Goal: Find specific page/section: Find specific page/section

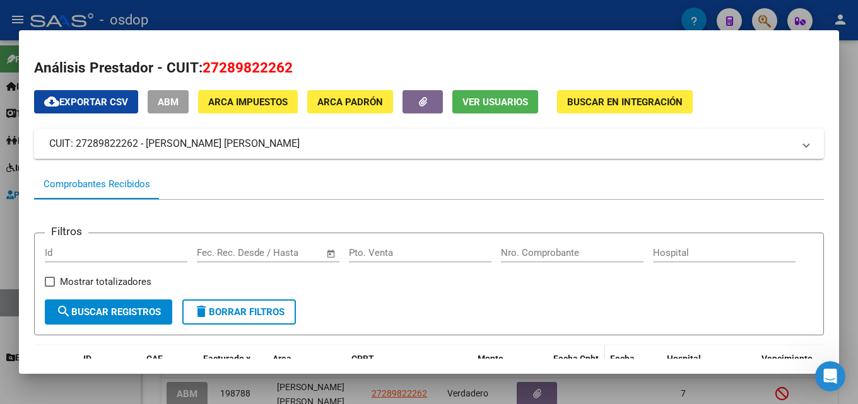
scroll to position [290, 0]
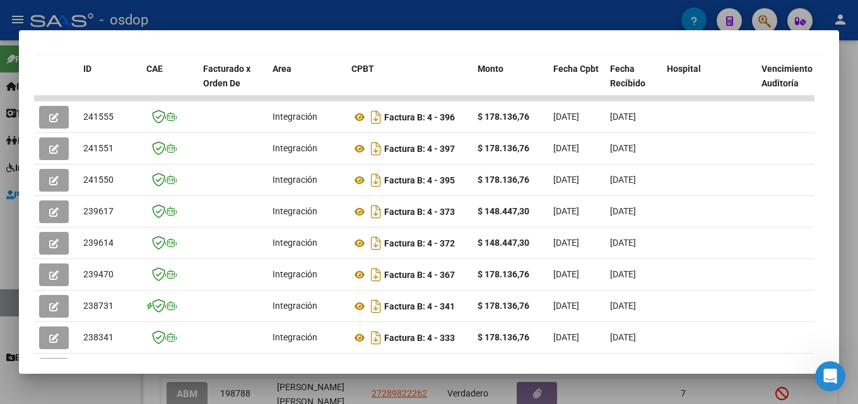
click at [857, 127] on div at bounding box center [429, 202] width 858 height 404
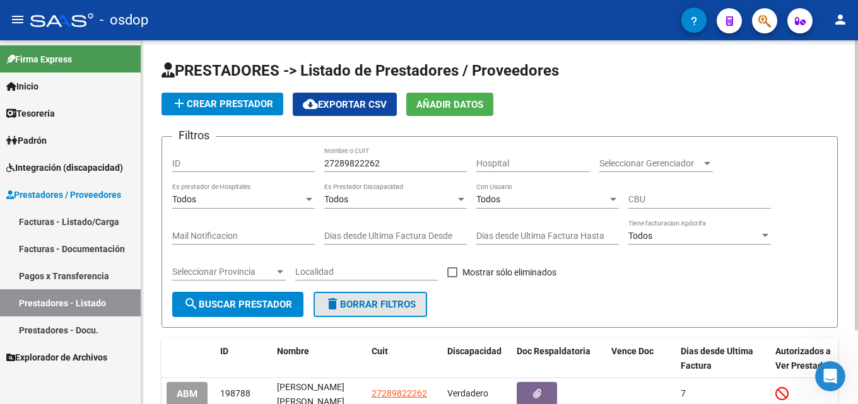
click at [399, 310] on span "delete Borrar Filtros" at bounding box center [370, 304] width 91 height 11
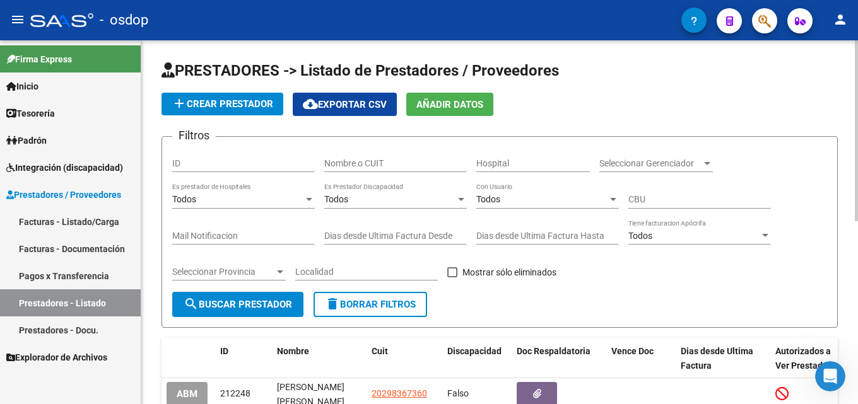
click at [402, 167] on input "Nombre o CUIT" at bounding box center [395, 163] width 143 height 11
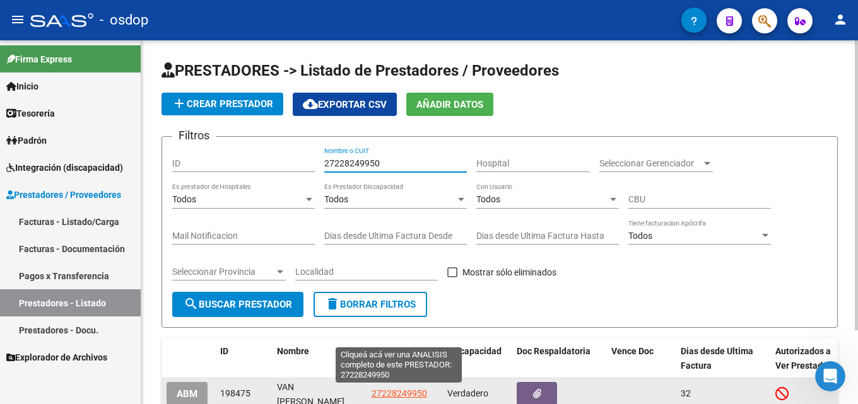
type input "27228249950"
click at [390, 393] on span "27228249950" at bounding box center [398, 393] width 55 height 10
type textarea "27228249950"
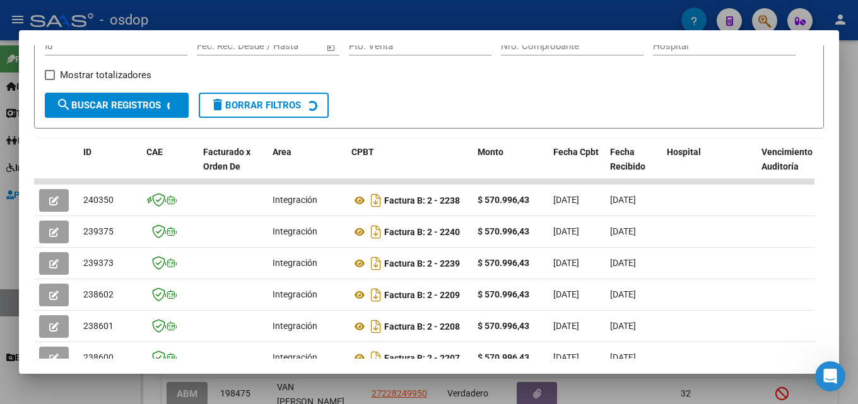
scroll to position [244, 0]
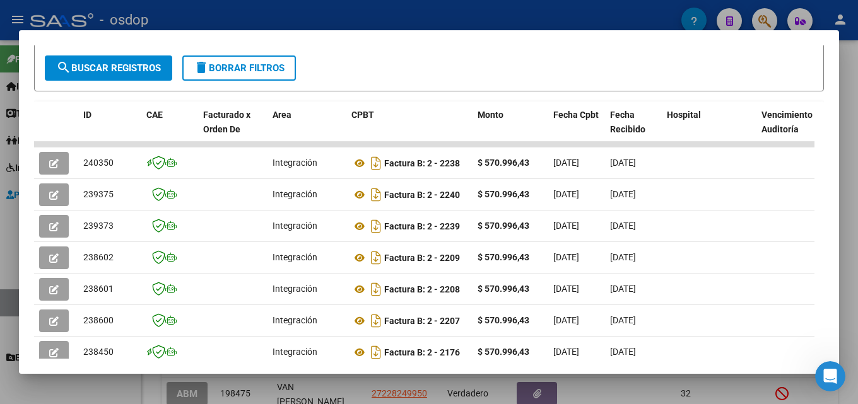
click at [857, 254] on div at bounding box center [429, 202] width 858 height 404
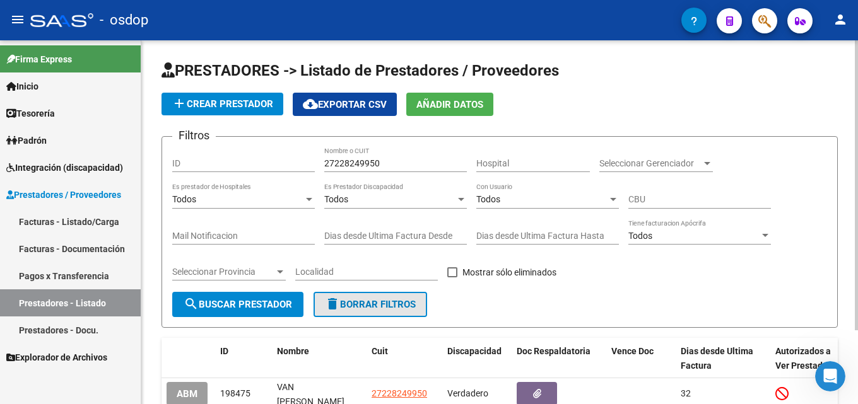
click at [381, 303] on span "delete Borrar Filtros" at bounding box center [370, 304] width 91 height 11
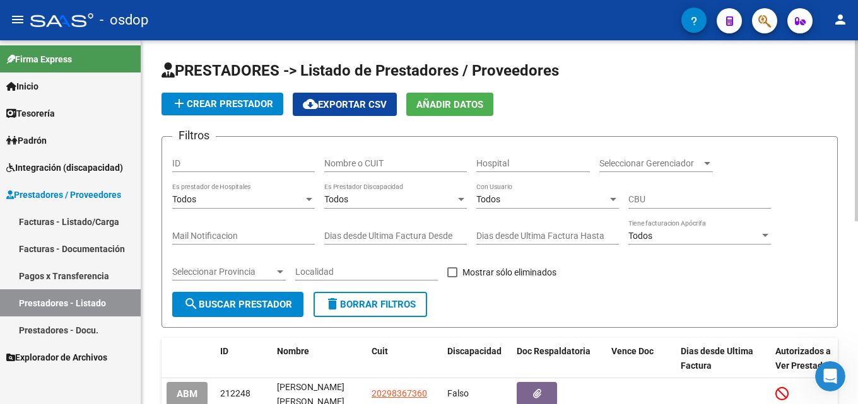
click at [374, 156] on div "Nombre o CUIT" at bounding box center [395, 159] width 143 height 25
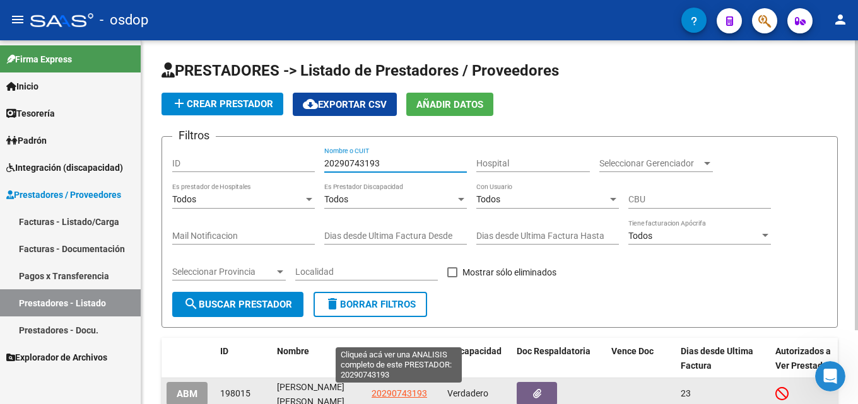
type input "20290743193"
click at [400, 391] on span "20290743193" at bounding box center [398, 393] width 55 height 10
type textarea "20290743193"
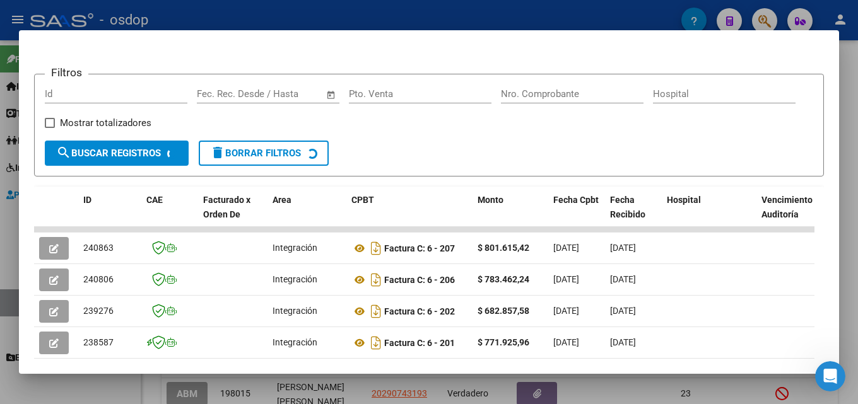
scroll to position [165, 0]
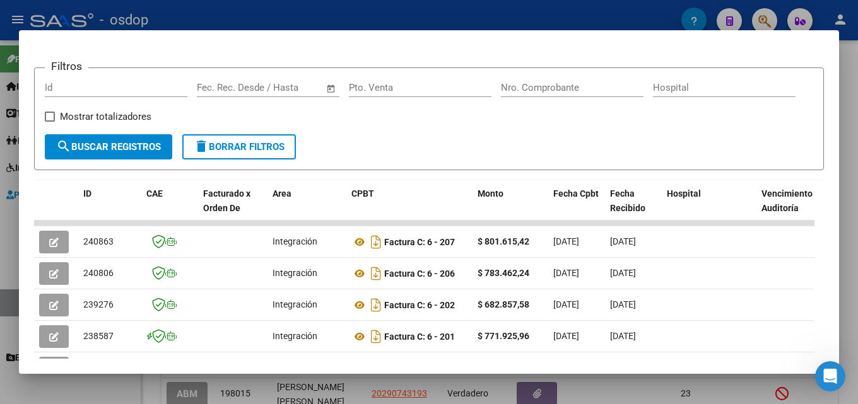
click at [857, 216] on div at bounding box center [429, 202] width 858 height 404
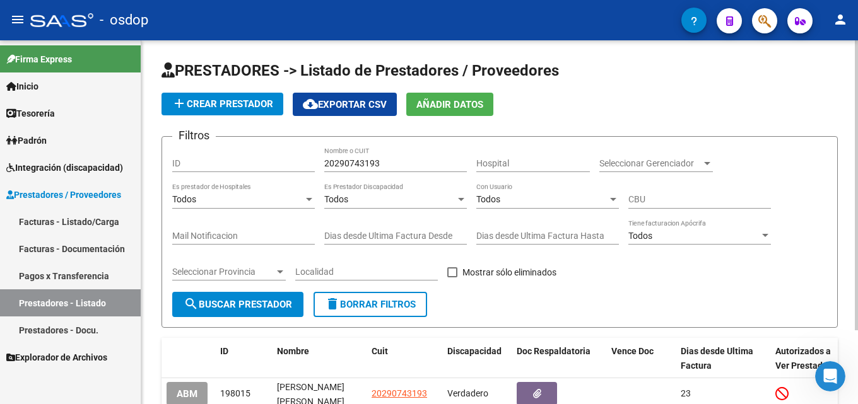
click at [388, 299] on span "delete Borrar Filtros" at bounding box center [370, 304] width 91 height 11
click at [390, 162] on input "Nombre o CUIT" at bounding box center [395, 163] width 143 height 11
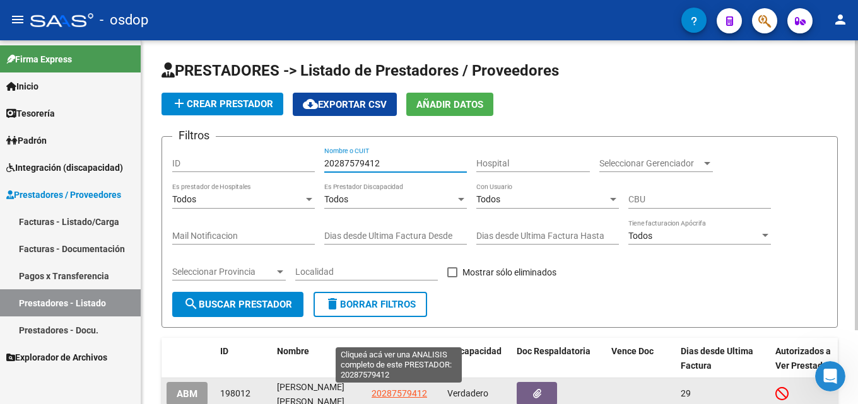
type input "20287579412"
click at [378, 391] on span "20287579412" at bounding box center [398, 393] width 55 height 10
type textarea "20287579412"
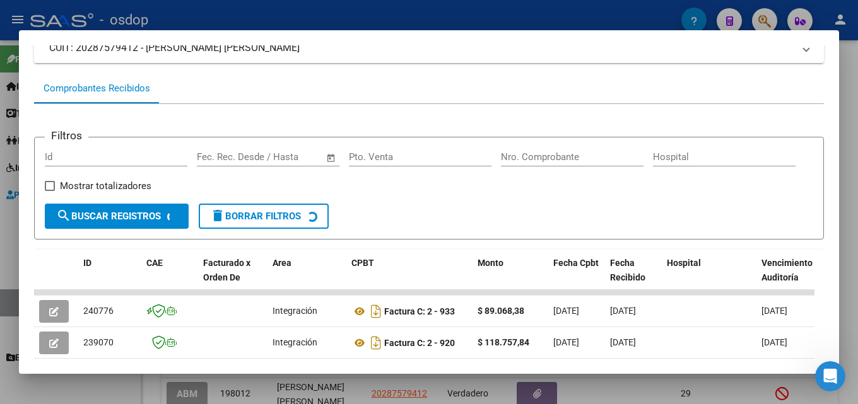
scroll to position [139, 0]
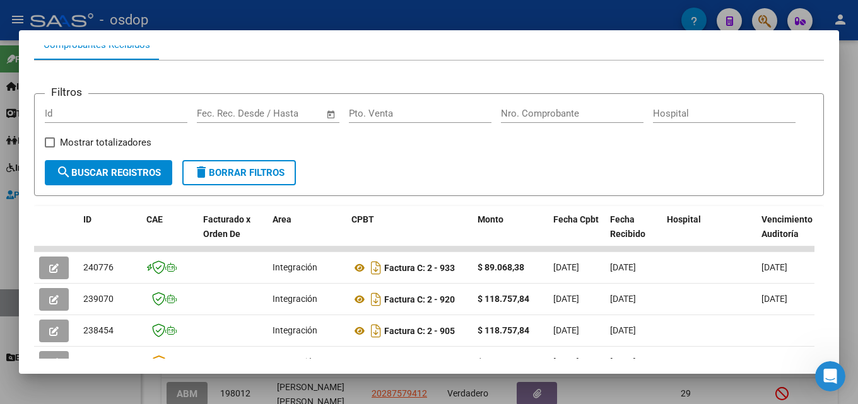
click at [856, 219] on div at bounding box center [429, 202] width 858 height 404
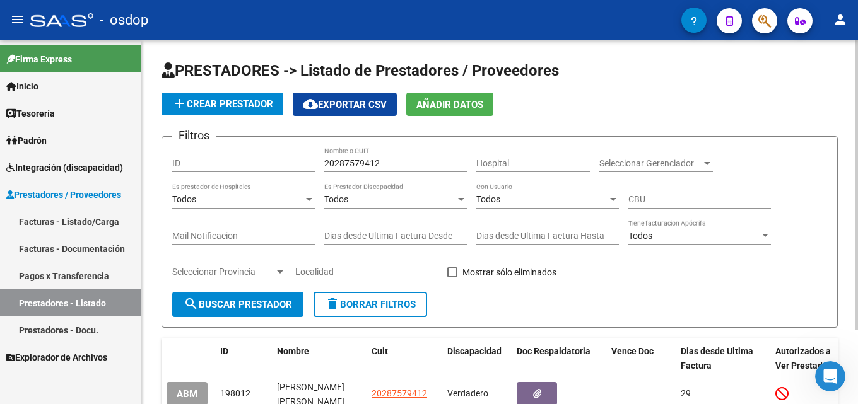
click at [364, 303] on span "delete Borrar Filtros" at bounding box center [370, 304] width 91 height 11
click at [383, 159] on input "Nombre o CUIT" at bounding box center [395, 163] width 143 height 11
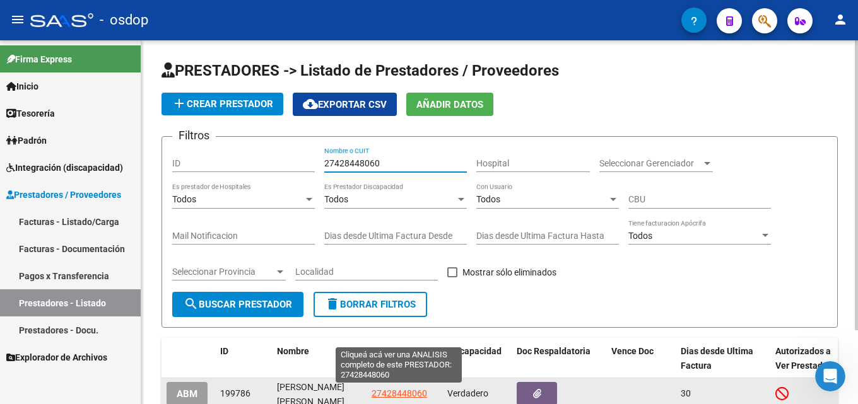
type input "27428448060"
click at [394, 395] on span "27428448060" at bounding box center [398, 393] width 55 height 10
type textarea "27428448060"
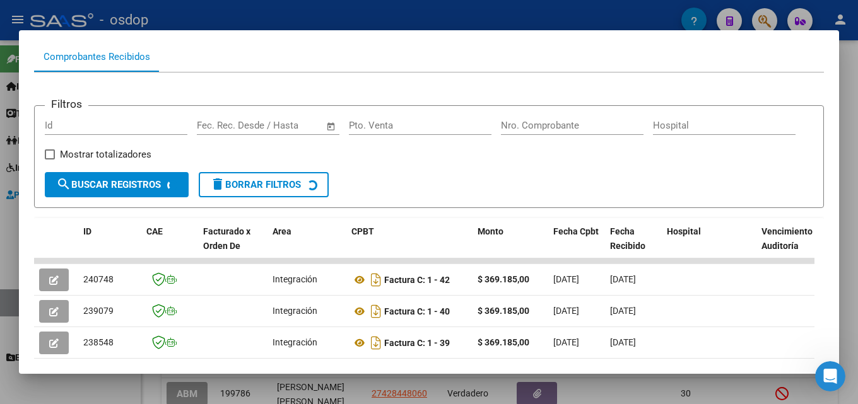
scroll to position [135, 0]
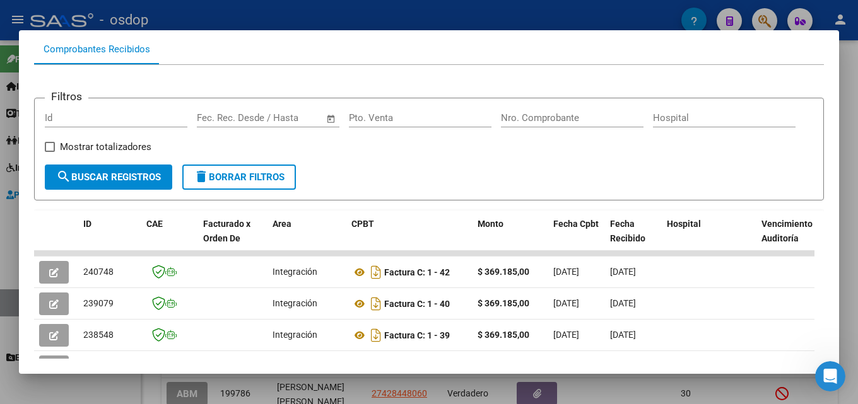
click at [857, 216] on div at bounding box center [429, 202] width 858 height 404
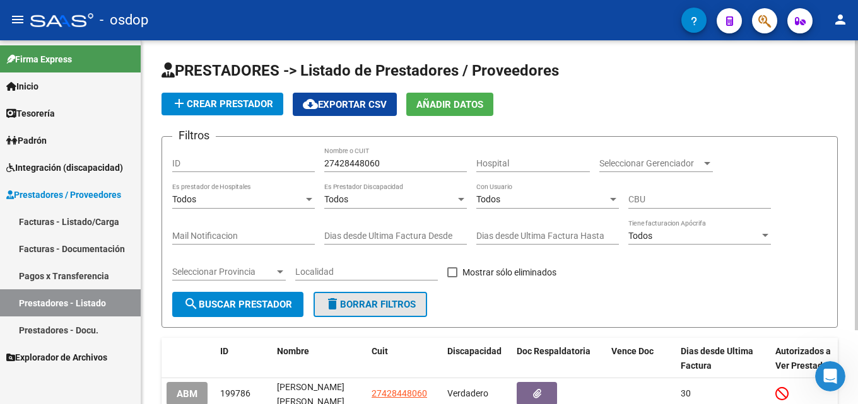
click at [361, 300] on span "delete Borrar Filtros" at bounding box center [370, 304] width 91 height 11
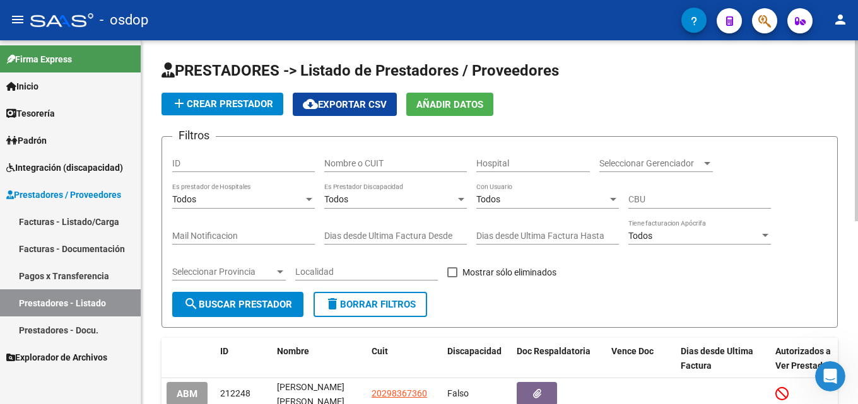
click at [382, 161] on input "Nombre o CUIT" at bounding box center [395, 163] width 143 height 11
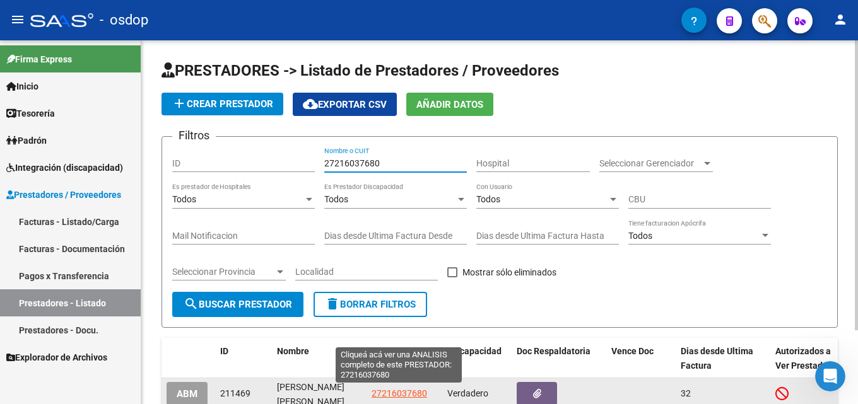
type input "27216037680"
click at [378, 395] on span "27216037680" at bounding box center [398, 393] width 55 height 10
type textarea "27216037680"
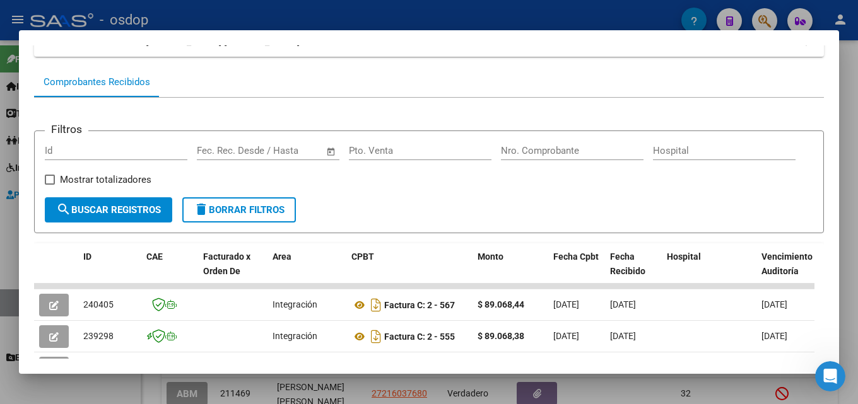
scroll to position [114, 0]
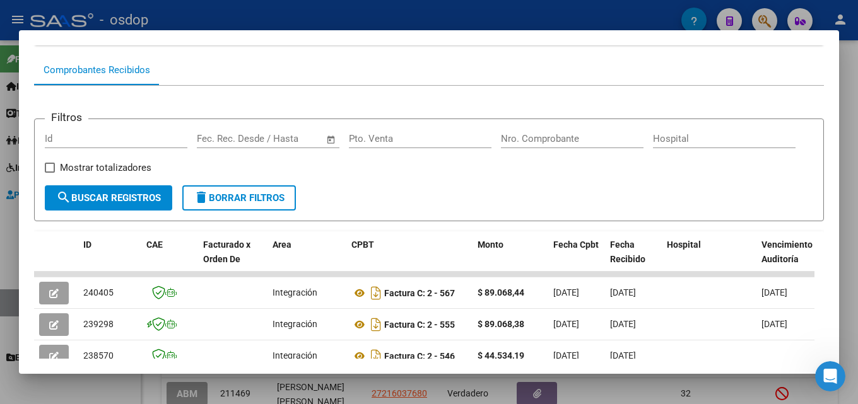
click at [857, 259] on div at bounding box center [429, 202] width 858 height 404
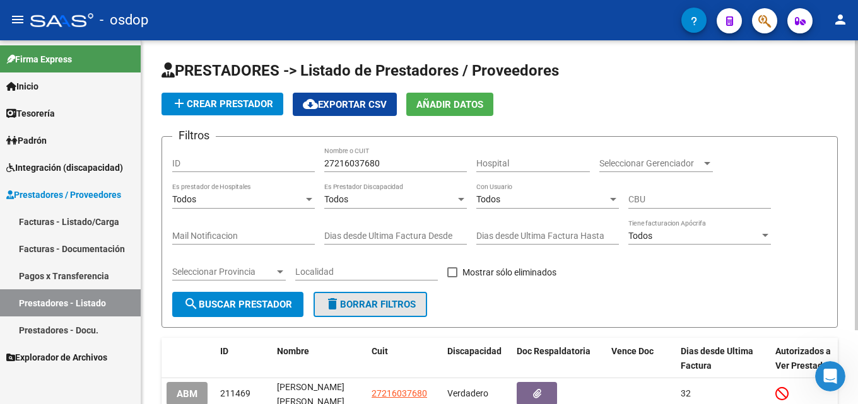
click at [383, 300] on span "delete Borrar Filtros" at bounding box center [370, 304] width 91 height 11
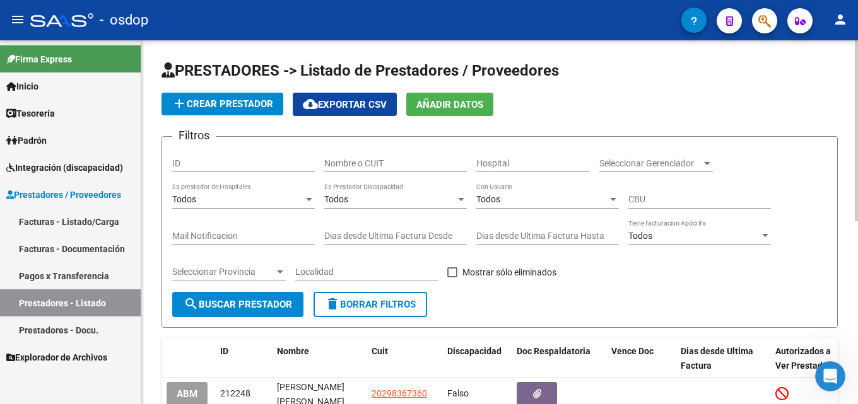
click at [386, 163] on input "Nombre o CUIT" at bounding box center [395, 163] width 143 height 11
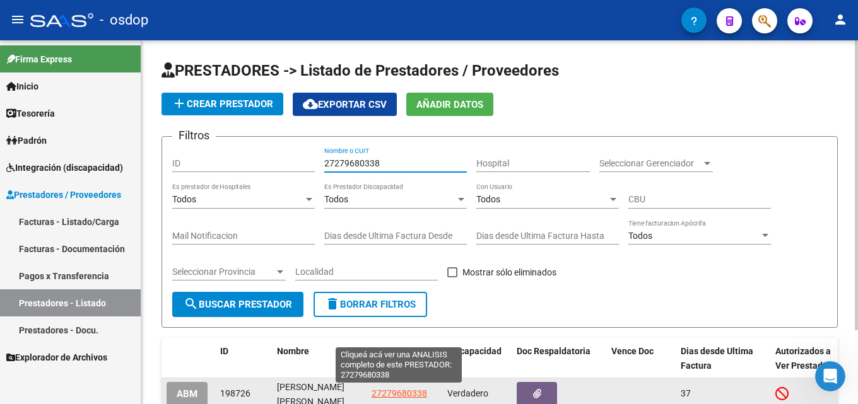
type input "27279680338"
click at [409, 397] on span "27279680338" at bounding box center [398, 393] width 55 height 10
type textarea "27279680338"
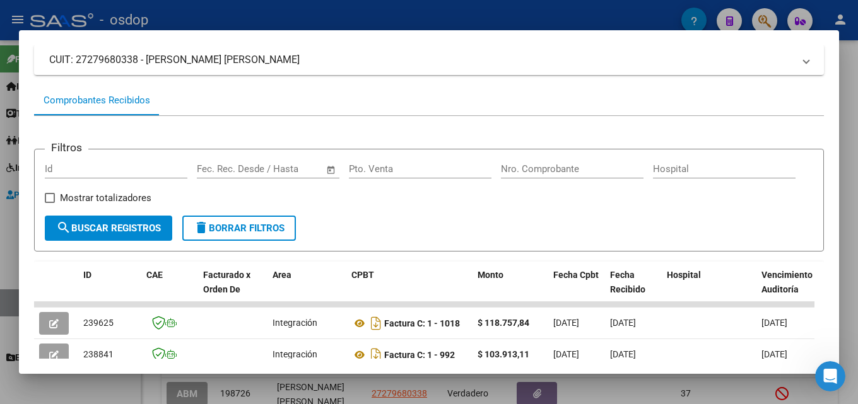
scroll to position [95, 0]
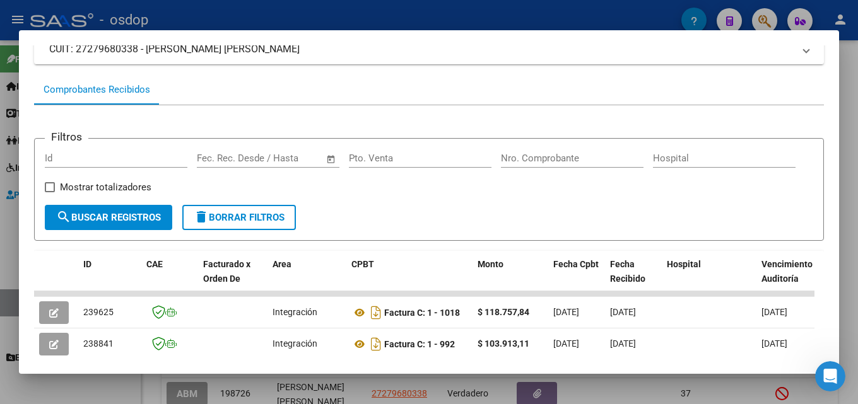
click at [857, 189] on div at bounding box center [429, 202] width 858 height 404
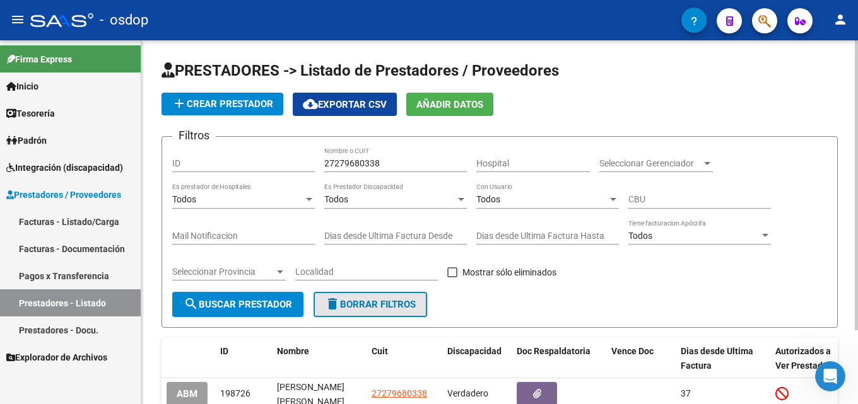
click at [384, 305] on span "delete Borrar Filtros" at bounding box center [370, 304] width 91 height 11
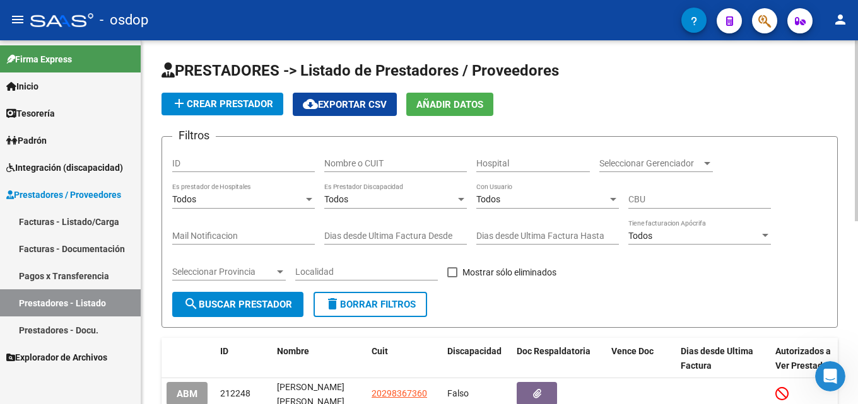
click at [394, 161] on input "Nombre o CUIT" at bounding box center [395, 163] width 143 height 11
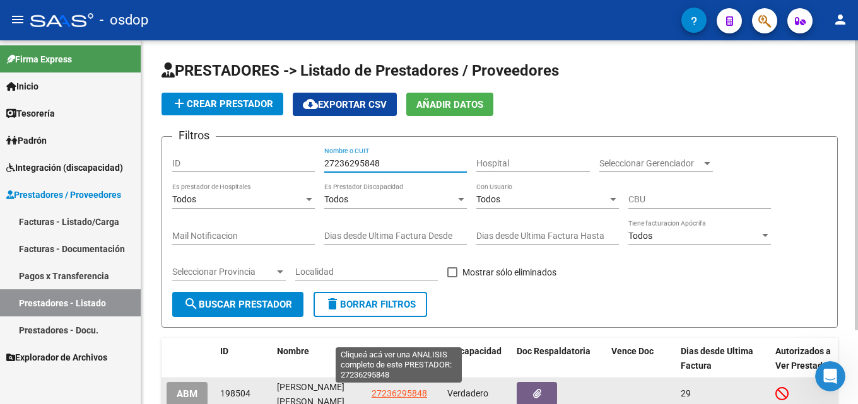
type input "27236295848"
click at [411, 394] on span "27236295848" at bounding box center [398, 393] width 55 height 10
type textarea "27236295848"
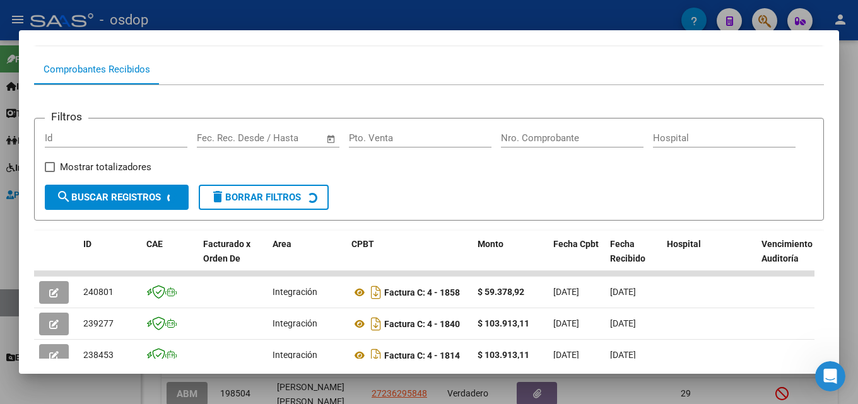
scroll to position [125, 0]
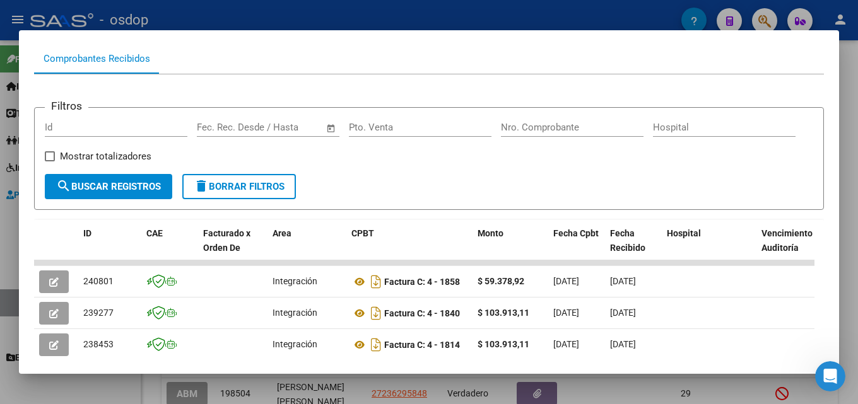
click at [857, 214] on div at bounding box center [429, 202] width 858 height 404
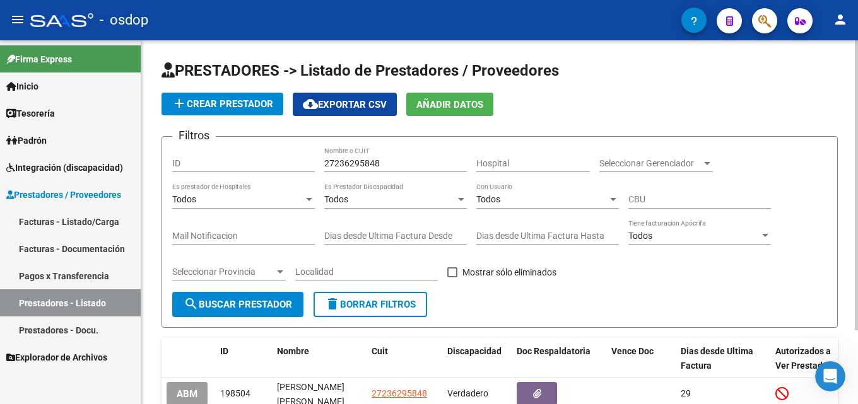
click at [381, 302] on span "delete Borrar Filtros" at bounding box center [370, 304] width 91 height 11
click at [380, 166] on input "Nombre o CUIT" at bounding box center [395, 163] width 143 height 11
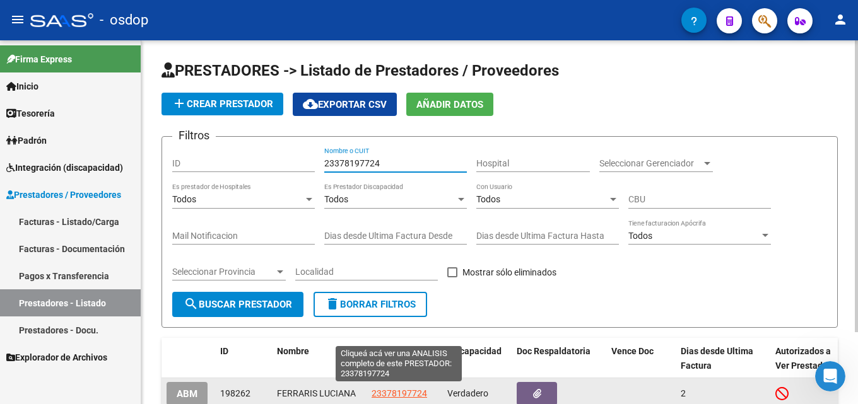
type input "23378197724"
click at [388, 390] on span "23378197724" at bounding box center [398, 393] width 55 height 10
type textarea "23378197724"
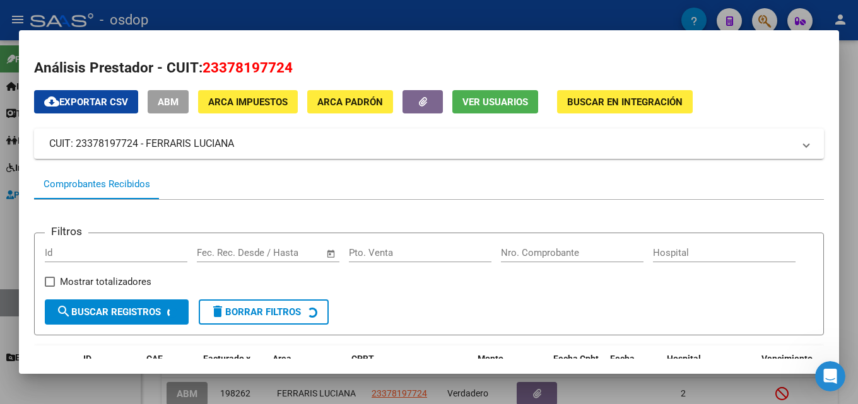
scroll to position [132, 0]
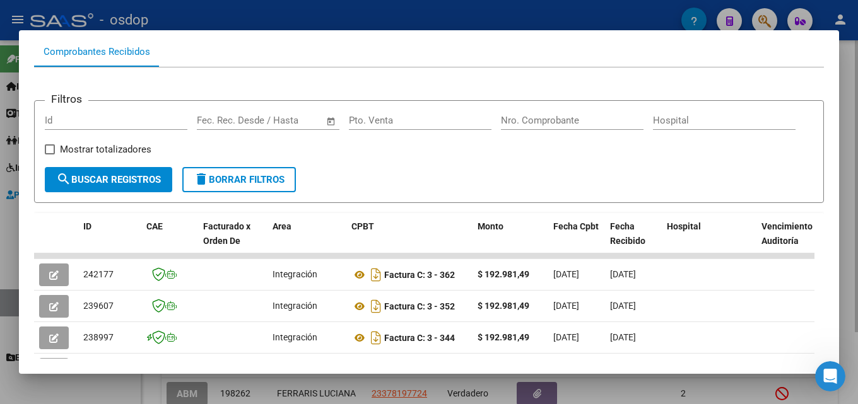
click at [855, 79] on div at bounding box center [429, 202] width 858 height 404
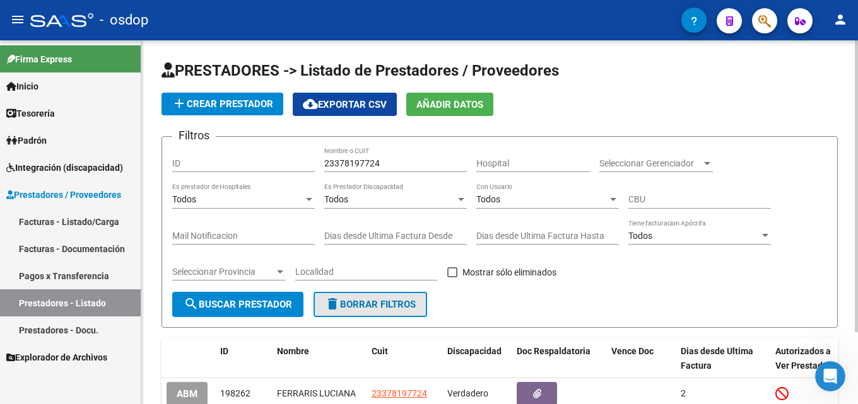
click at [380, 309] on span "delete Borrar Filtros" at bounding box center [370, 304] width 91 height 11
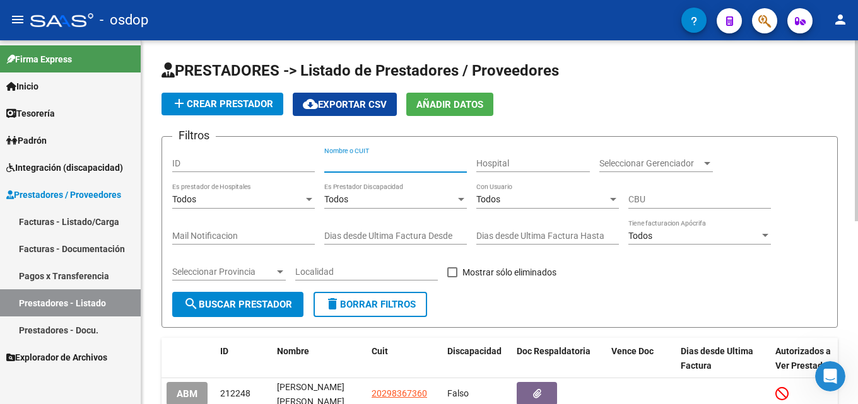
click at [363, 168] on input "Nombre o CUIT" at bounding box center [395, 163] width 143 height 11
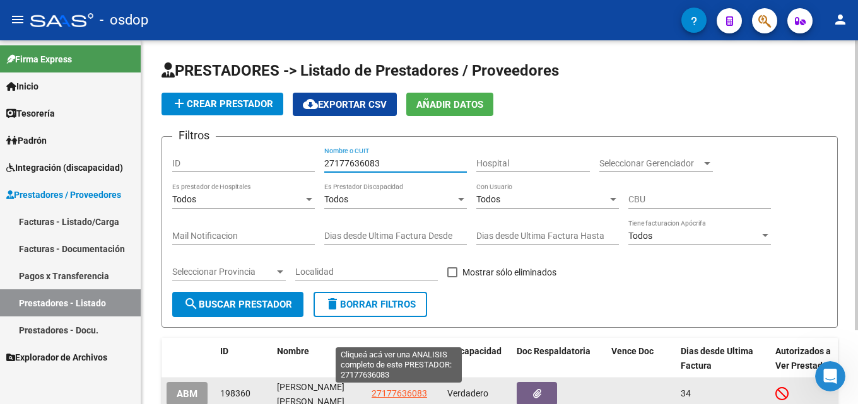
type input "27177636083"
click at [410, 394] on span "27177636083" at bounding box center [398, 393] width 55 height 10
type textarea "27177636083"
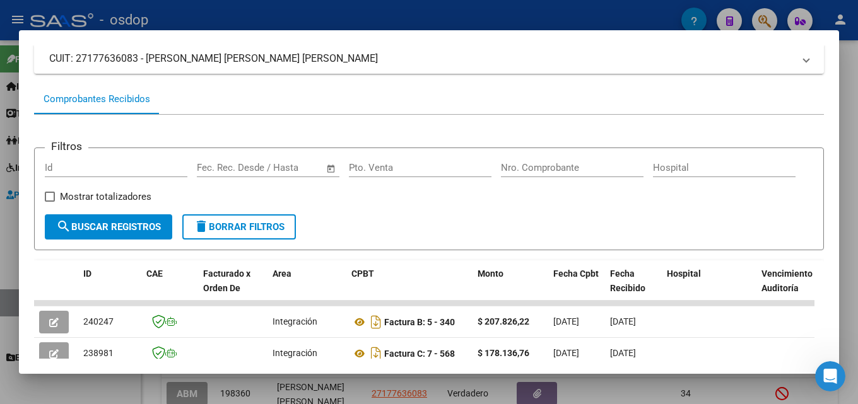
scroll to position [115, 0]
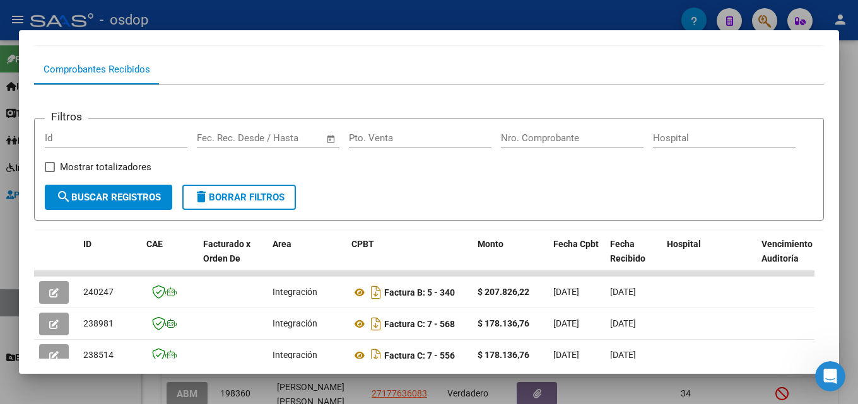
click at [857, 222] on div at bounding box center [429, 202] width 858 height 404
